Goal: Task Accomplishment & Management: Use online tool/utility

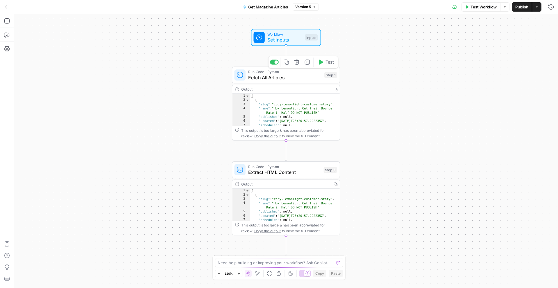
click at [292, 80] on span "Fetch All Articles" at bounding box center [284, 77] width 73 height 7
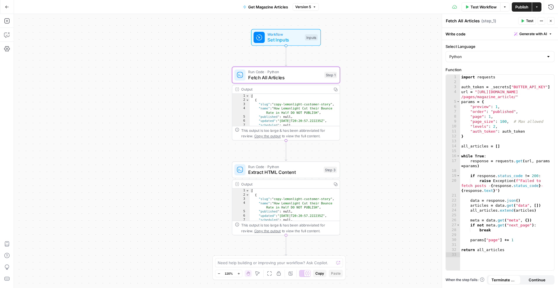
type textarea "**********"
click at [301, 120] on div "[ { "slug" : "copy-lemonlight-customer-story" , "name" : "How Lemonlight Cut th…" at bounding box center [294, 114] width 90 height 40
click at [316, 90] on div "Output" at bounding box center [285, 90] width 88 height 6
click at [256, 76] on span "Fetch All Articles" at bounding box center [284, 77] width 73 height 7
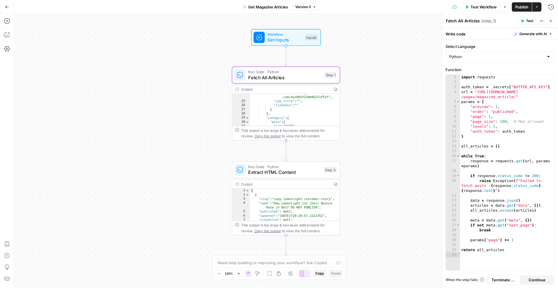
click at [248, 89] on div "Output" at bounding box center [285, 90] width 88 height 6
click at [271, 136] on span "Copy the output" at bounding box center [267, 136] width 26 height 4
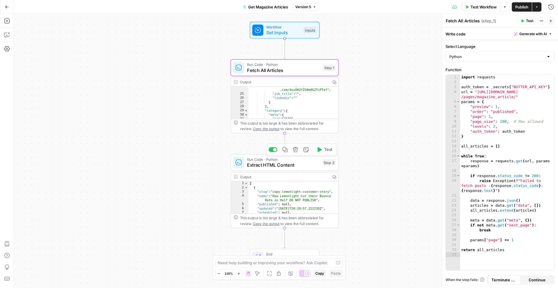
click at [313, 168] on div "Run Code · Python Extract HTML Content Step 3 Copy step Delete step Add Note Te…" at bounding box center [285, 162] width 108 height 17
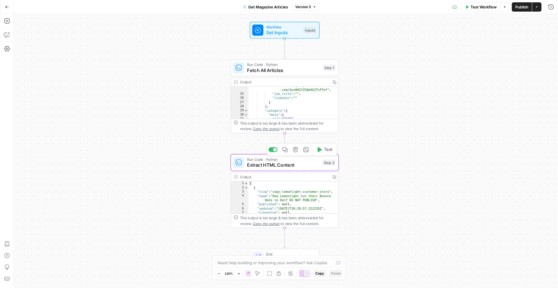
type textarea "Extract HTML Content"
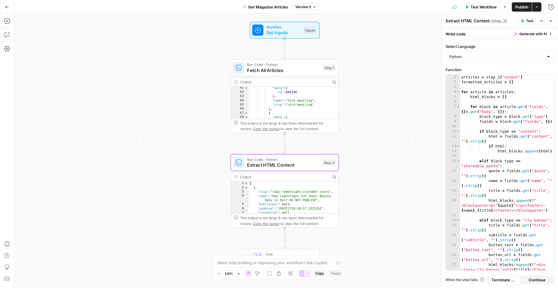
scroll to position [217, 0]
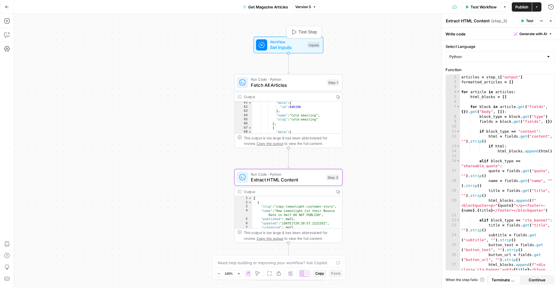
click at [294, 49] on span "Set Inputs" at bounding box center [287, 47] width 35 height 7
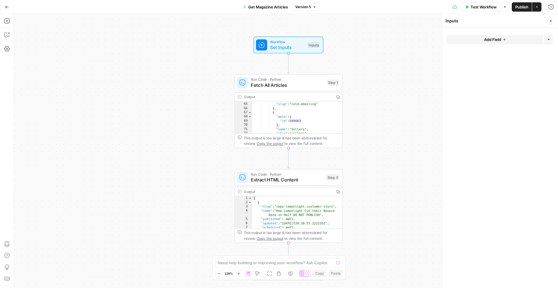
scroll to position [231, 0]
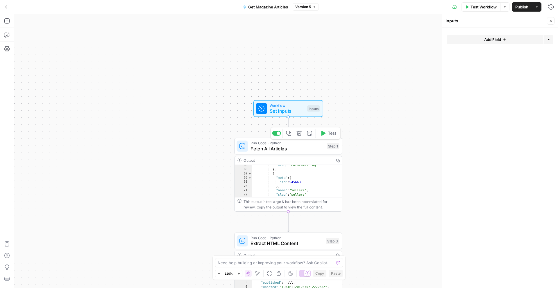
click at [311, 149] on span "Fetch All Articles" at bounding box center [286, 148] width 73 height 7
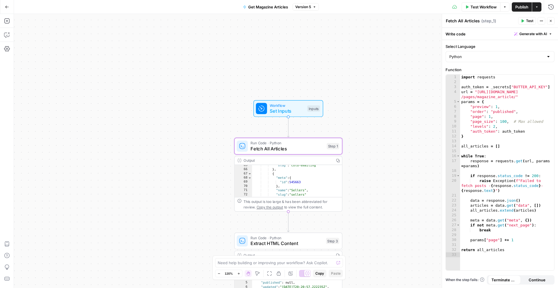
click at [359, 213] on div "**********" at bounding box center [286, 151] width 544 height 274
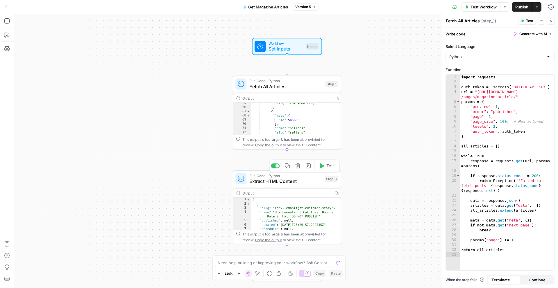
click at [306, 181] on span "Extract HTML Content" at bounding box center [285, 181] width 73 height 7
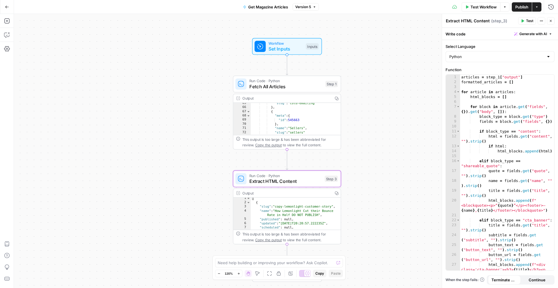
scroll to position [0, 0]
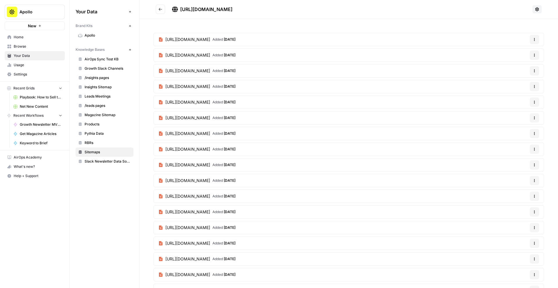
click at [38, 56] on span "Your Data" at bounding box center [38, 55] width 48 height 5
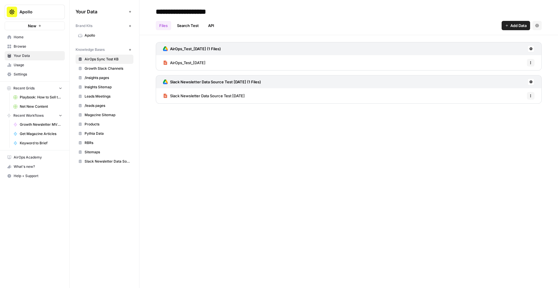
click at [29, 73] on span "Settings" at bounding box center [38, 74] width 48 height 5
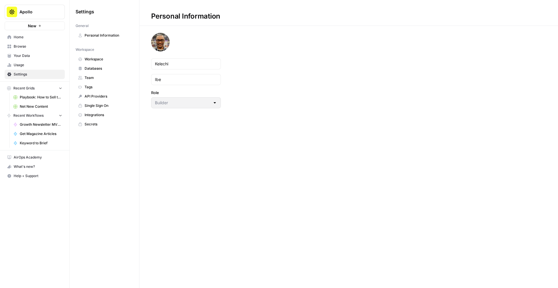
click at [89, 60] on span "Workspace" at bounding box center [108, 59] width 46 height 5
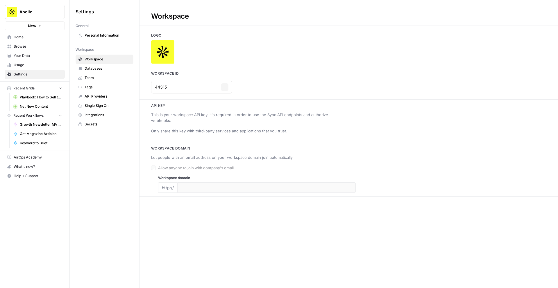
type input "[URL][DOMAIN_NAME]"
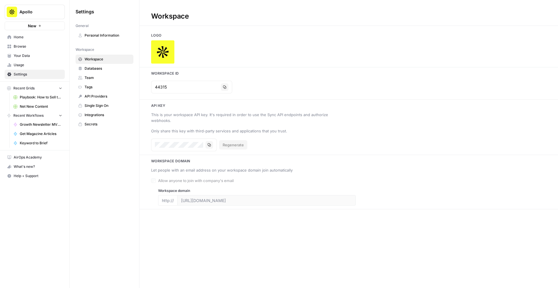
click at [91, 68] on span "Databases" at bounding box center [108, 68] width 46 height 5
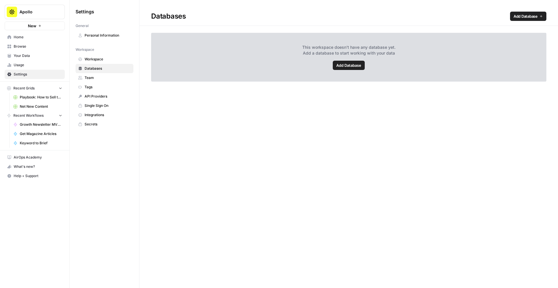
click at [96, 94] on span "API Providers" at bounding box center [108, 96] width 46 height 5
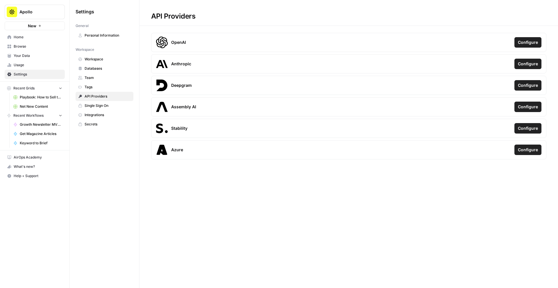
click at [96, 112] on span "Integrations" at bounding box center [108, 114] width 46 height 5
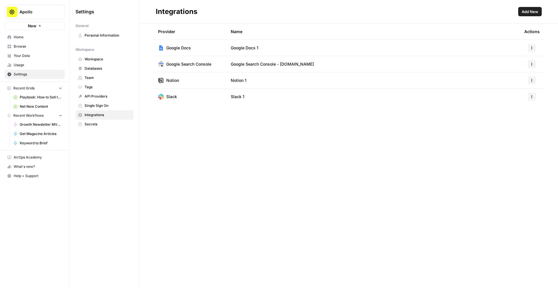
click at [96, 125] on span "Secrets" at bounding box center [108, 124] width 46 height 5
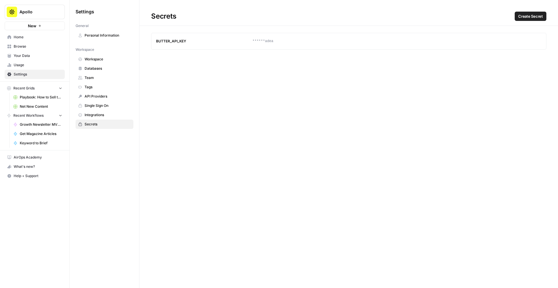
click at [525, 42] on icon "button" at bounding box center [525, 40] width 3 height 3
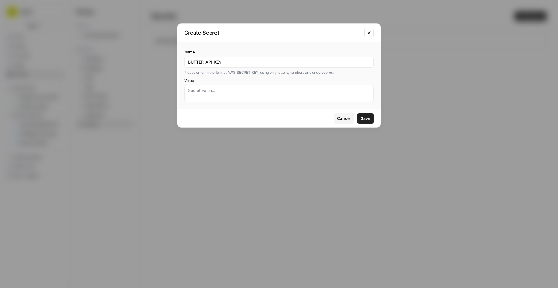
click at [370, 33] on icon "Close modal" at bounding box center [368, 32] width 5 height 5
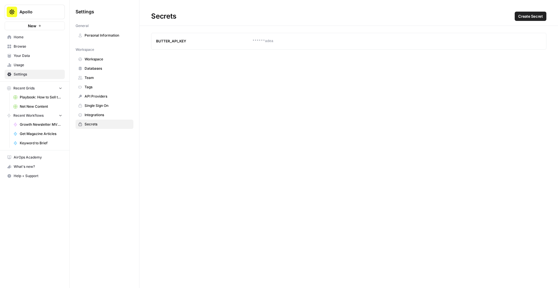
click at [36, 47] on span "Browse" at bounding box center [38, 46] width 48 height 5
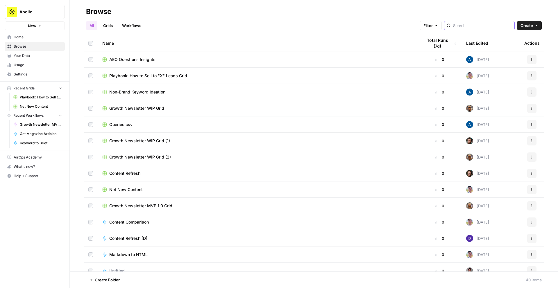
click at [480, 27] on input "search" at bounding box center [482, 26] width 59 height 6
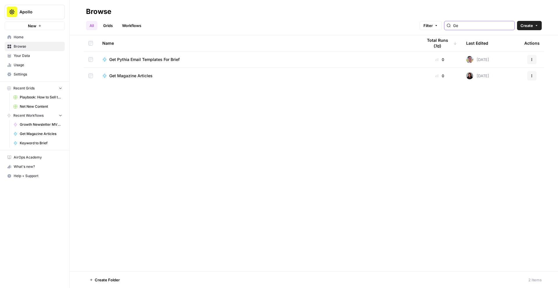
type input "G"
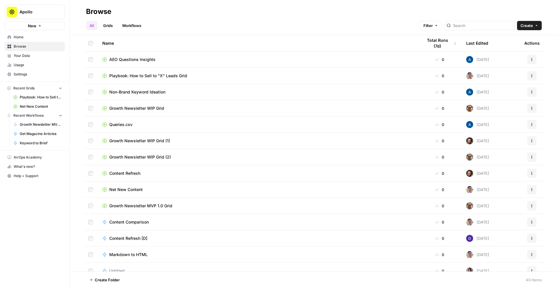
click at [148, 172] on div "Content Refresh" at bounding box center [257, 173] width 311 height 6
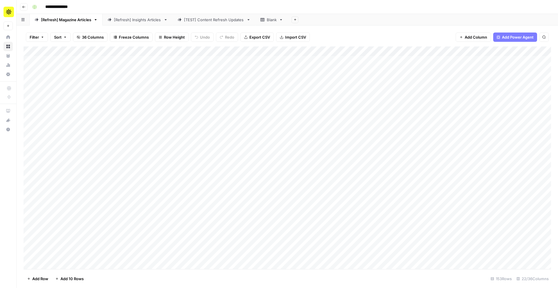
click at [130, 23] on link "[Refresh] Insights Articles" at bounding box center [138, 20] width 70 height 12
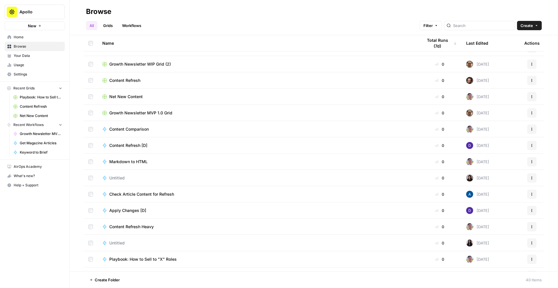
scroll to position [93, 0]
click at [156, 143] on div "Content Refresh [D]" at bounding box center [257, 145] width 311 height 6
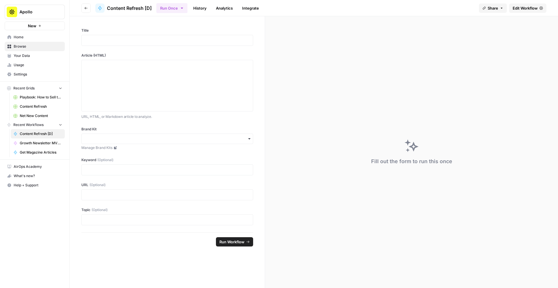
click at [525, 8] on span "Edit Workflow" at bounding box center [524, 8] width 25 height 6
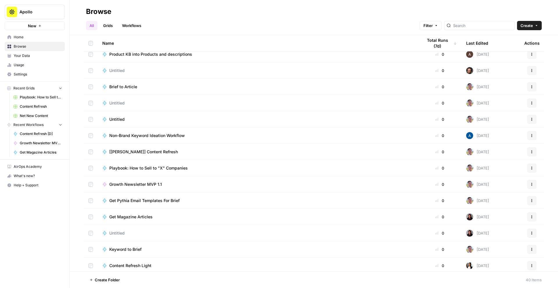
scroll to position [368, 0]
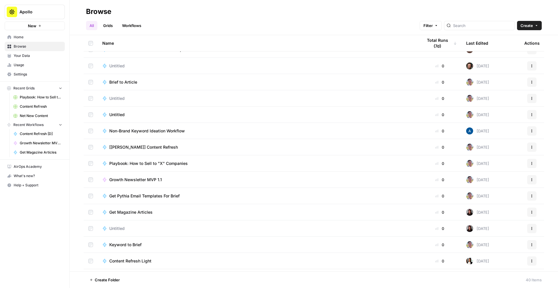
click at [146, 212] on span "Get Magazine Articles" at bounding box center [130, 212] width 43 height 6
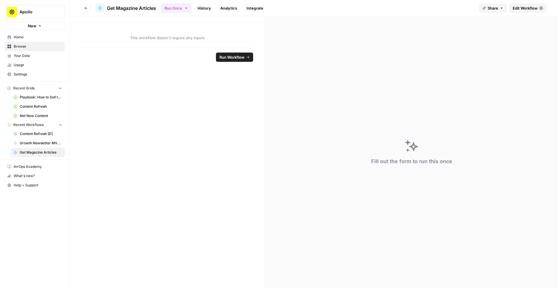
click at [518, 9] on span "Edit Workflow" at bounding box center [524, 8] width 25 height 6
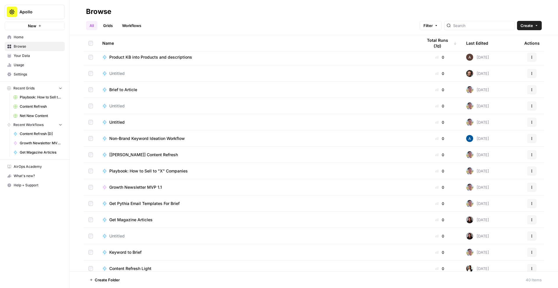
scroll to position [362, 0]
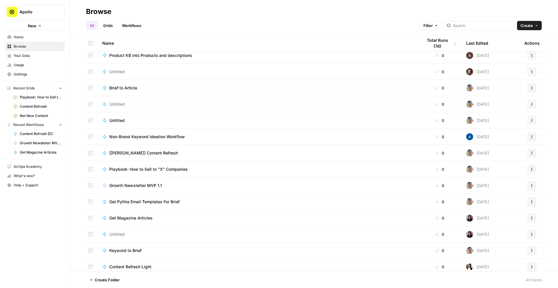
click at [157, 152] on span "[[PERSON_NAME]] Content Refresh" at bounding box center [143, 153] width 69 height 6
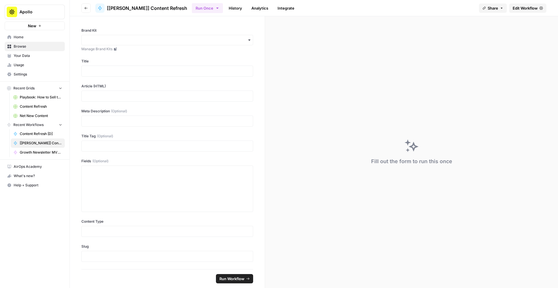
click at [516, 8] on span "Edit Workflow" at bounding box center [524, 8] width 25 height 6
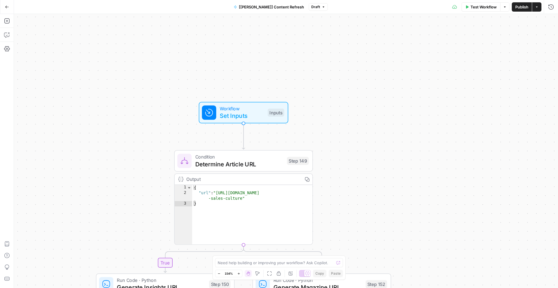
drag, startPoint x: 233, startPoint y: 133, endPoint x: 229, endPoint y: -1, distance: 133.9
click at [229, 0] on html "Apollo New Home Browse Your Data Usage Settings Recent Grids Playbook: How to S…" at bounding box center [279, 144] width 558 height 288
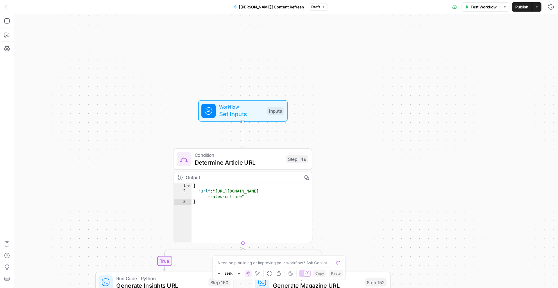
click at [173, 91] on div "true false true false Workflow Set Inputs Inputs Condition Determine Article UR…" at bounding box center [286, 151] width 544 height 274
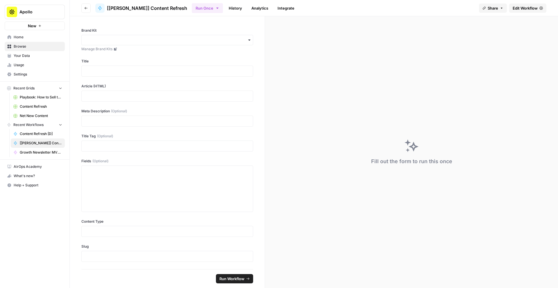
click at [37, 117] on span "Net New Content" at bounding box center [41, 115] width 42 height 5
